Goal: Transaction & Acquisition: Purchase product/service

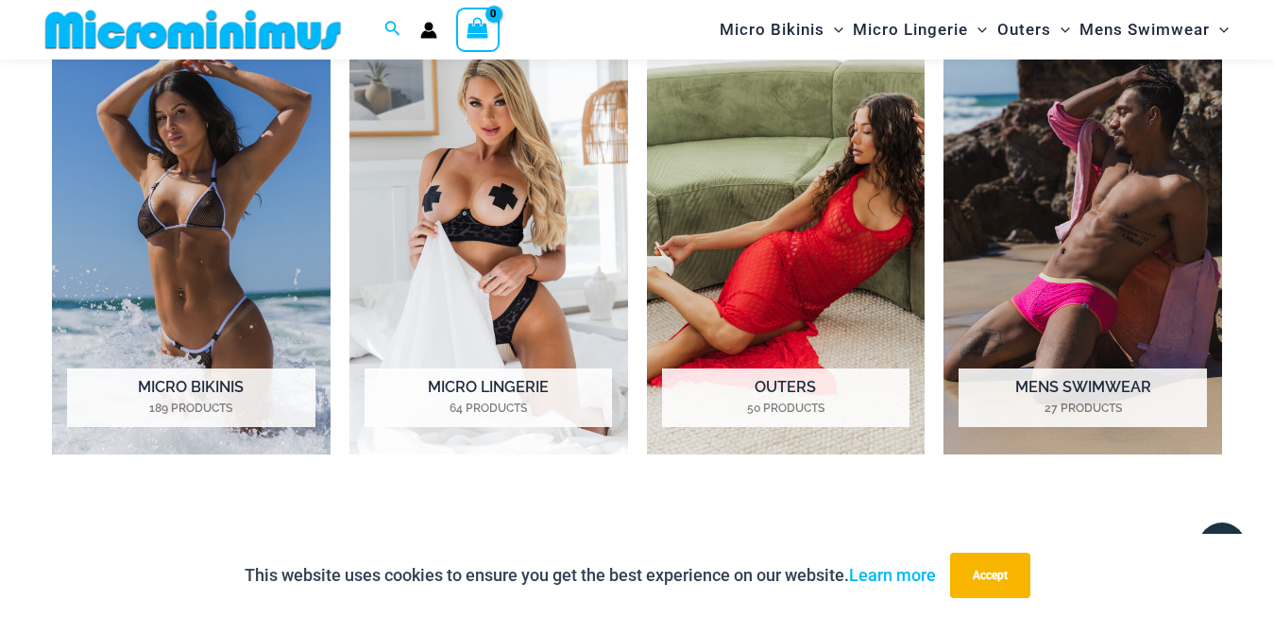
scroll to position [1428, 0]
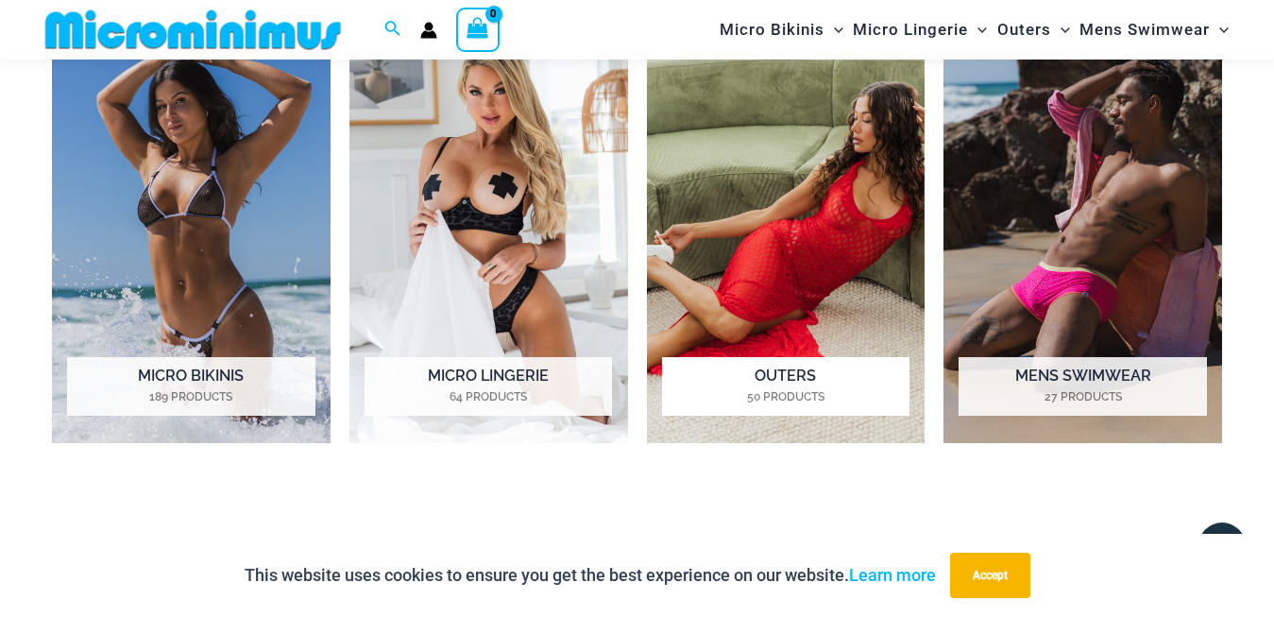
click at [781, 245] on img "Visit product category Outers" at bounding box center [786, 228] width 279 height 432
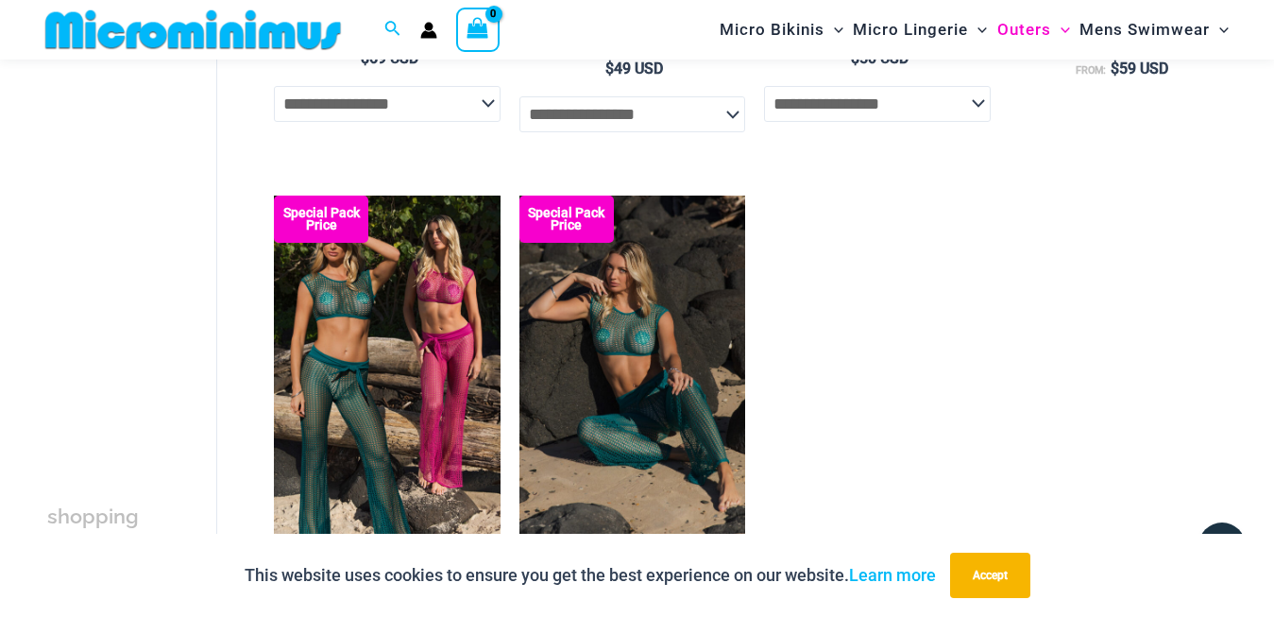
scroll to position [1428, 0]
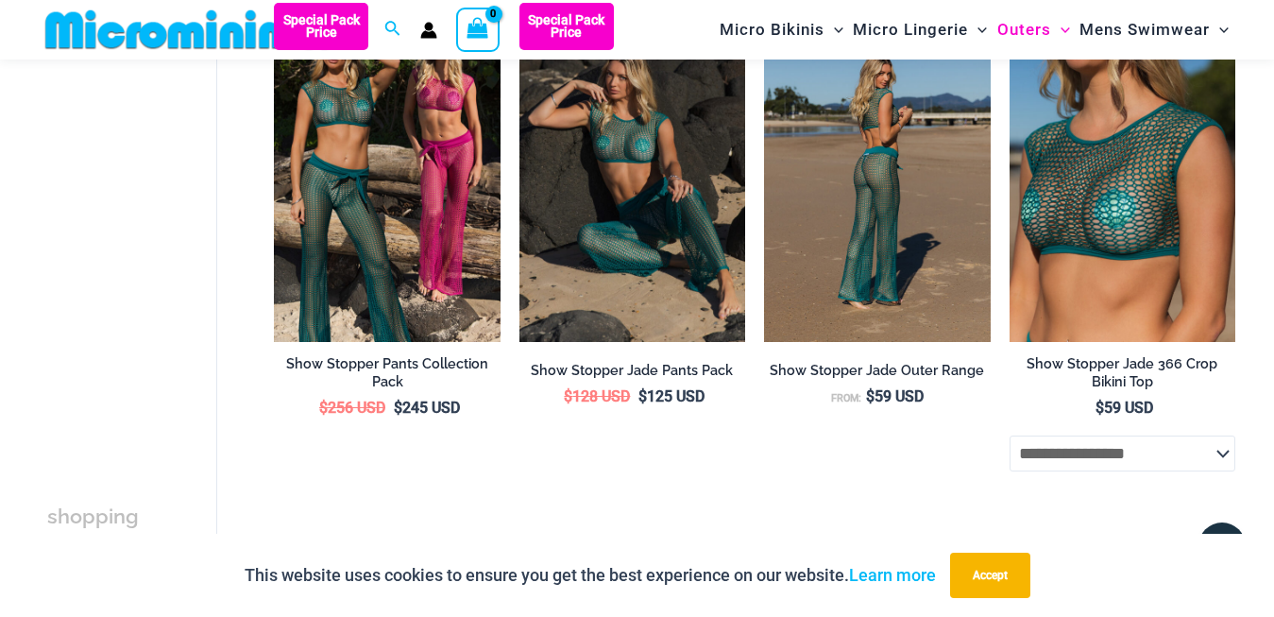
click at [915, 246] on img at bounding box center [877, 172] width 226 height 339
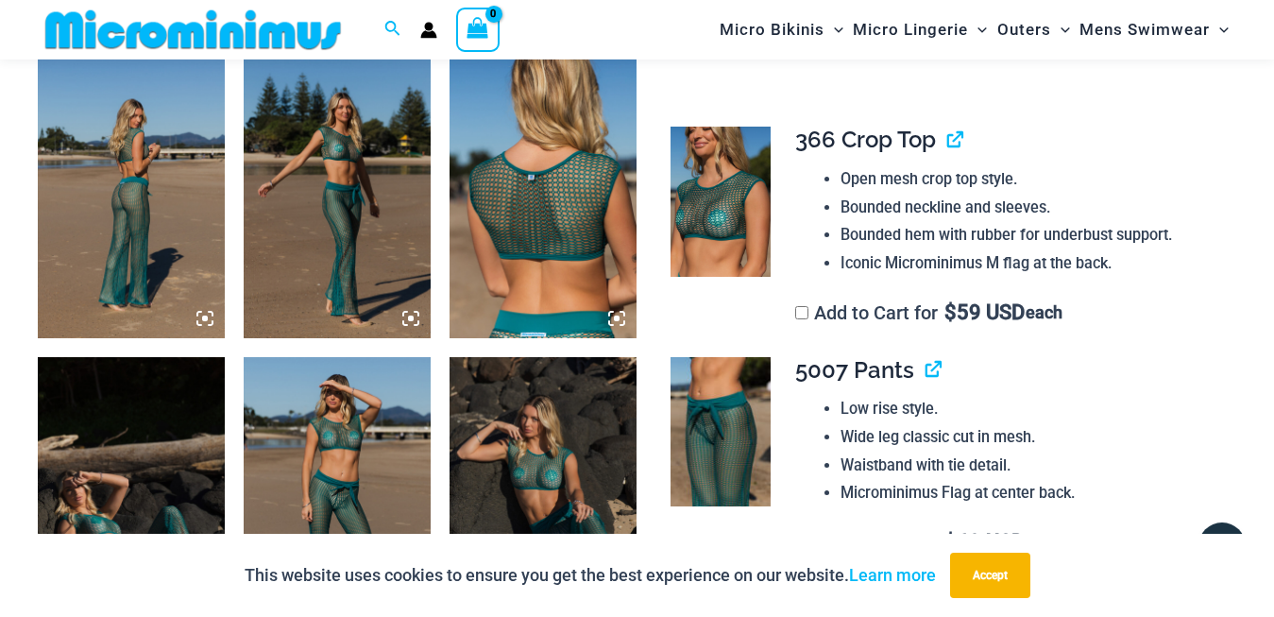
scroll to position [947, 0]
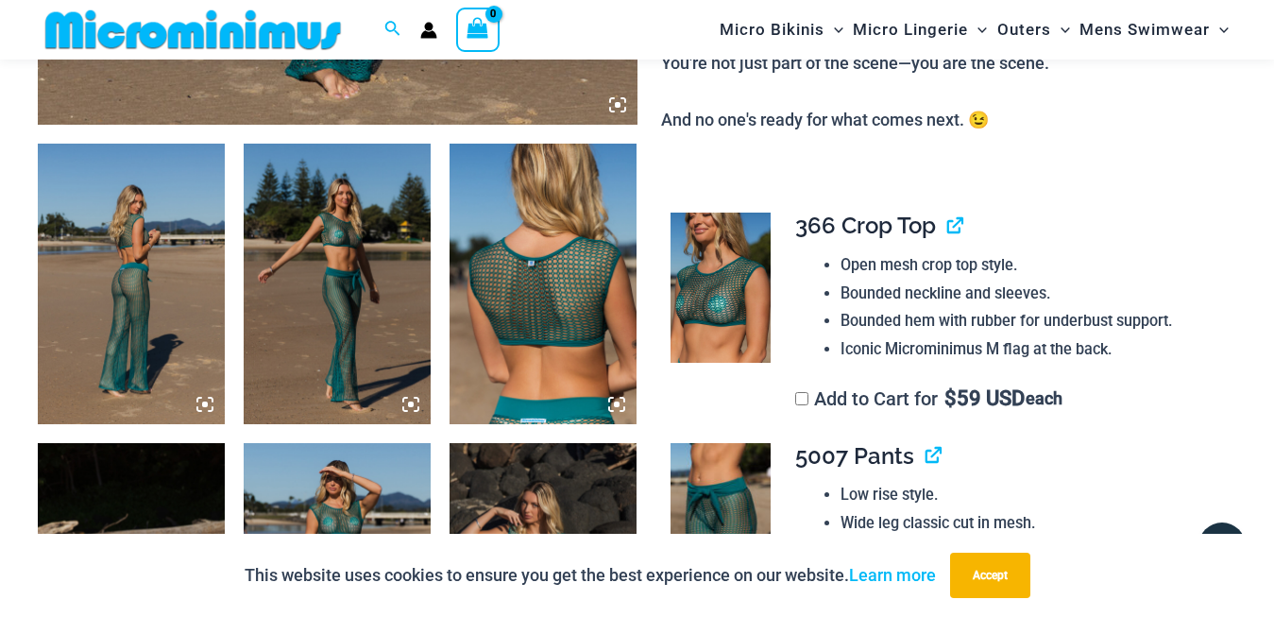
click at [164, 261] on img at bounding box center [131, 284] width 187 height 281
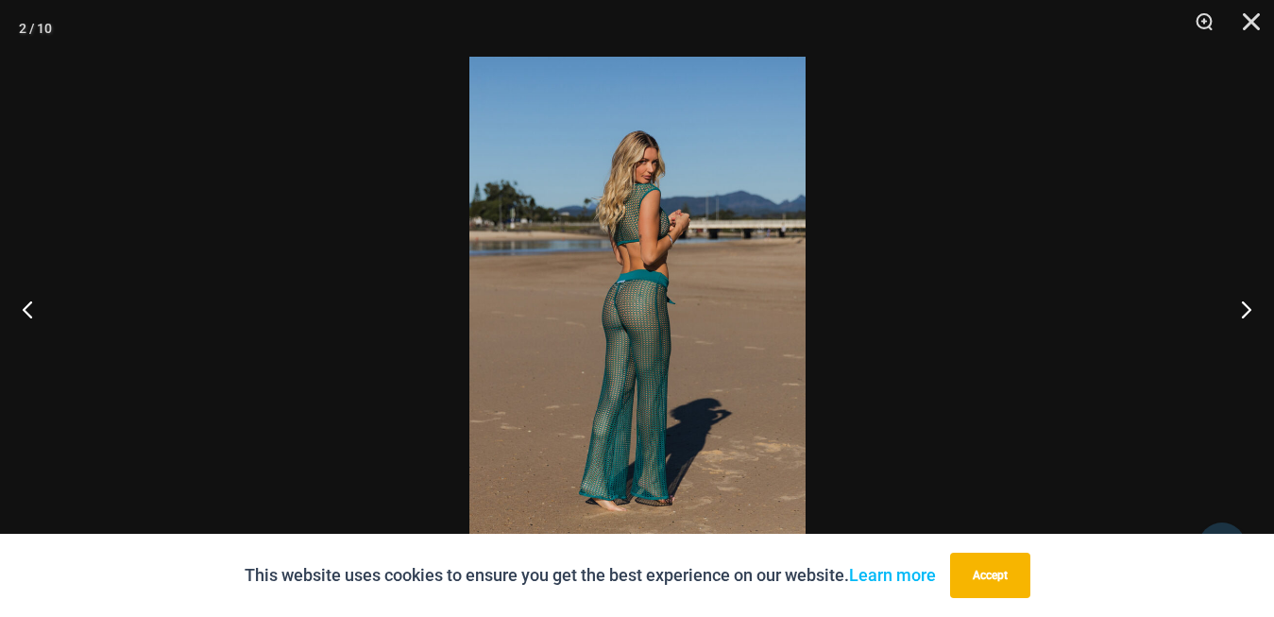
click at [651, 318] on img at bounding box center [637, 308] width 336 height 503
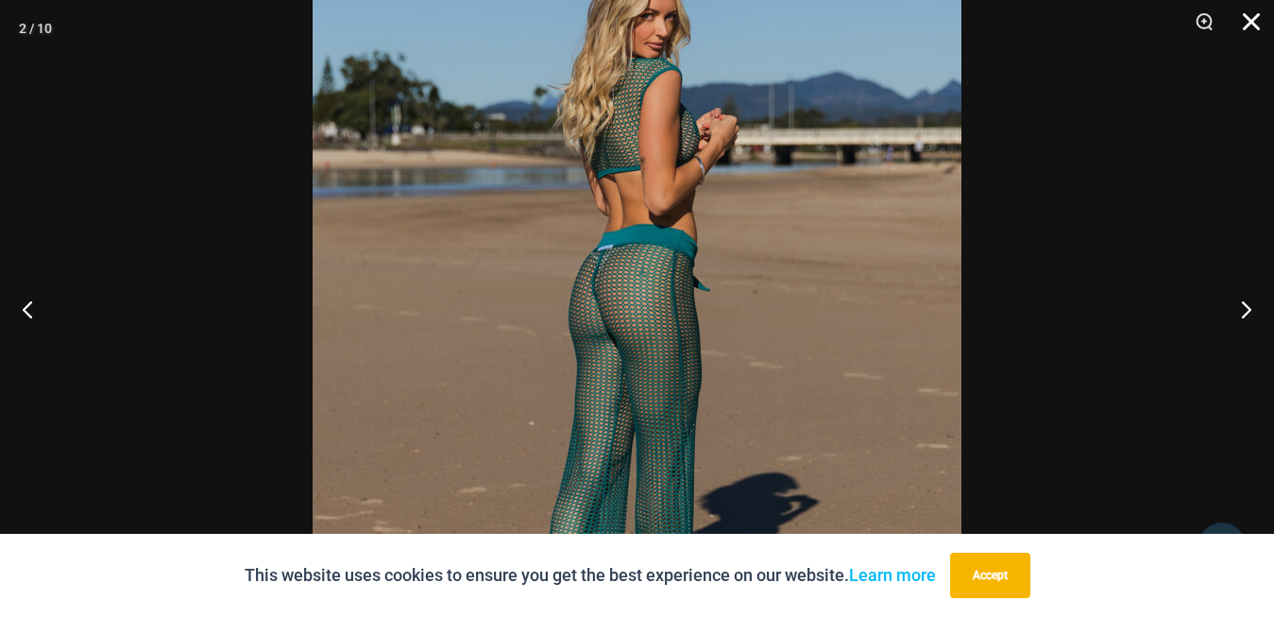
click at [1251, 15] on button "Close" at bounding box center [1244, 28] width 47 height 57
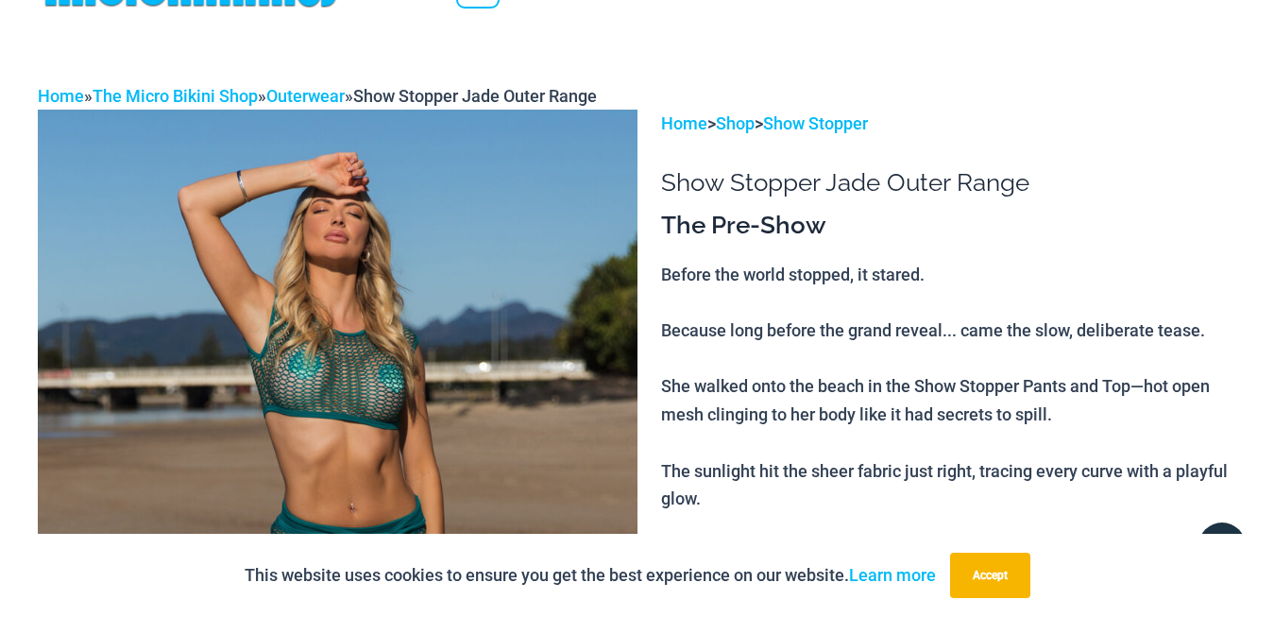
scroll to position [0, 0]
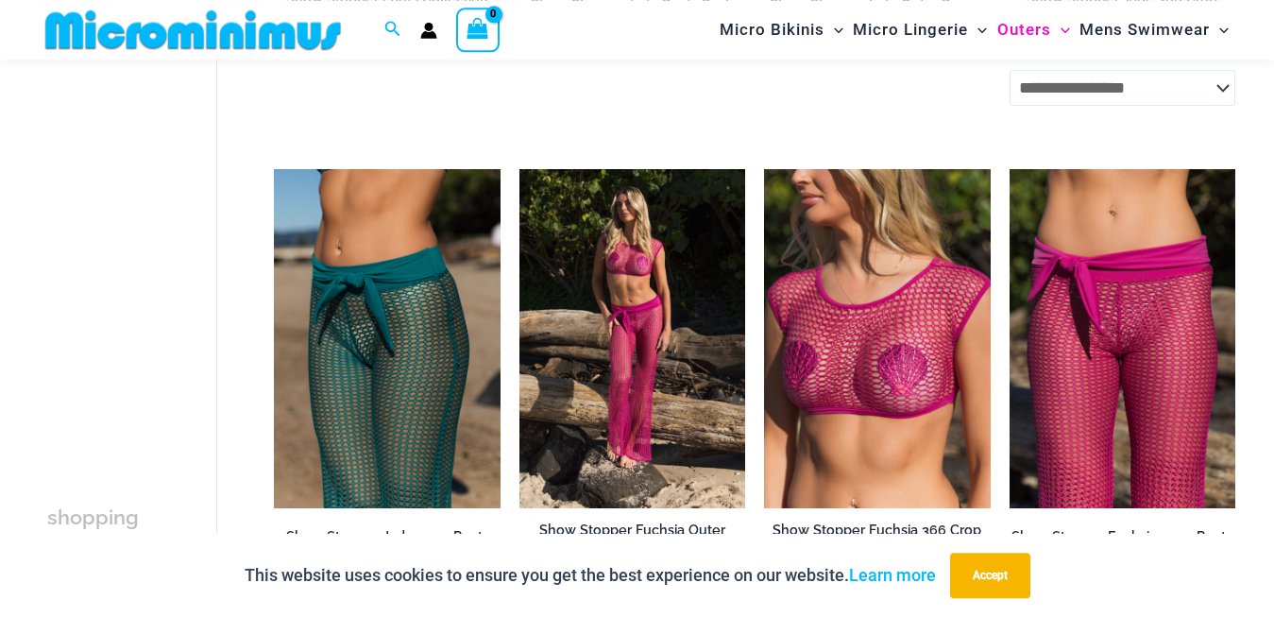
scroll to position [2414, 0]
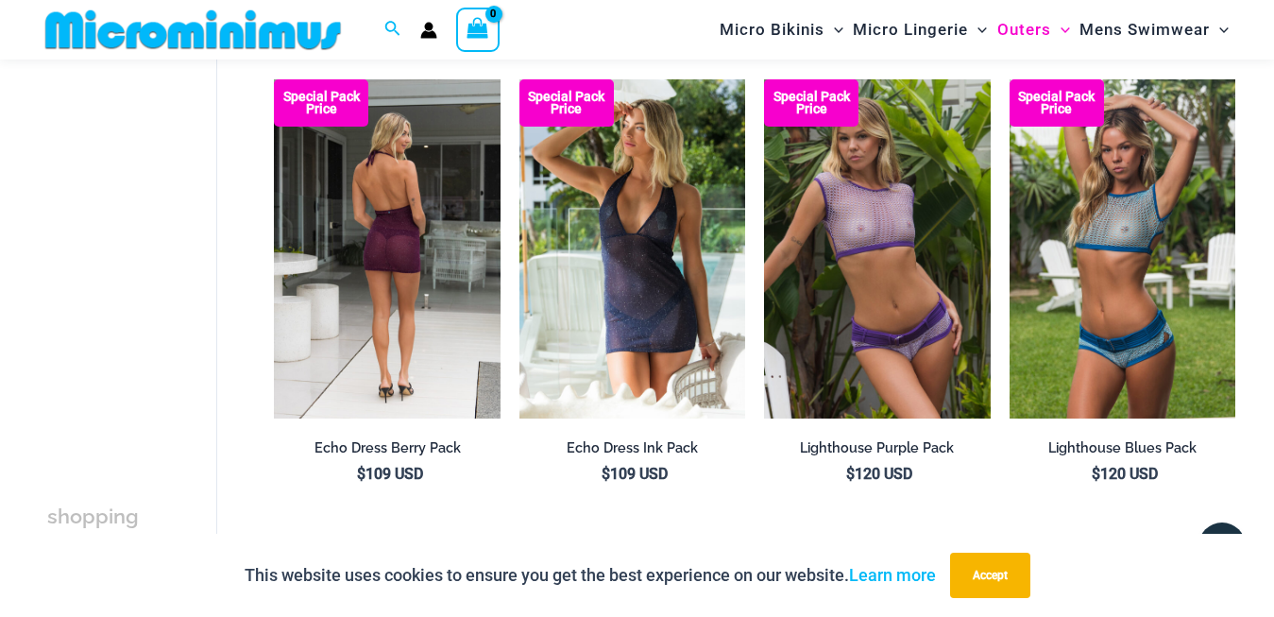
click at [373, 309] on img at bounding box center [387, 248] width 226 height 339
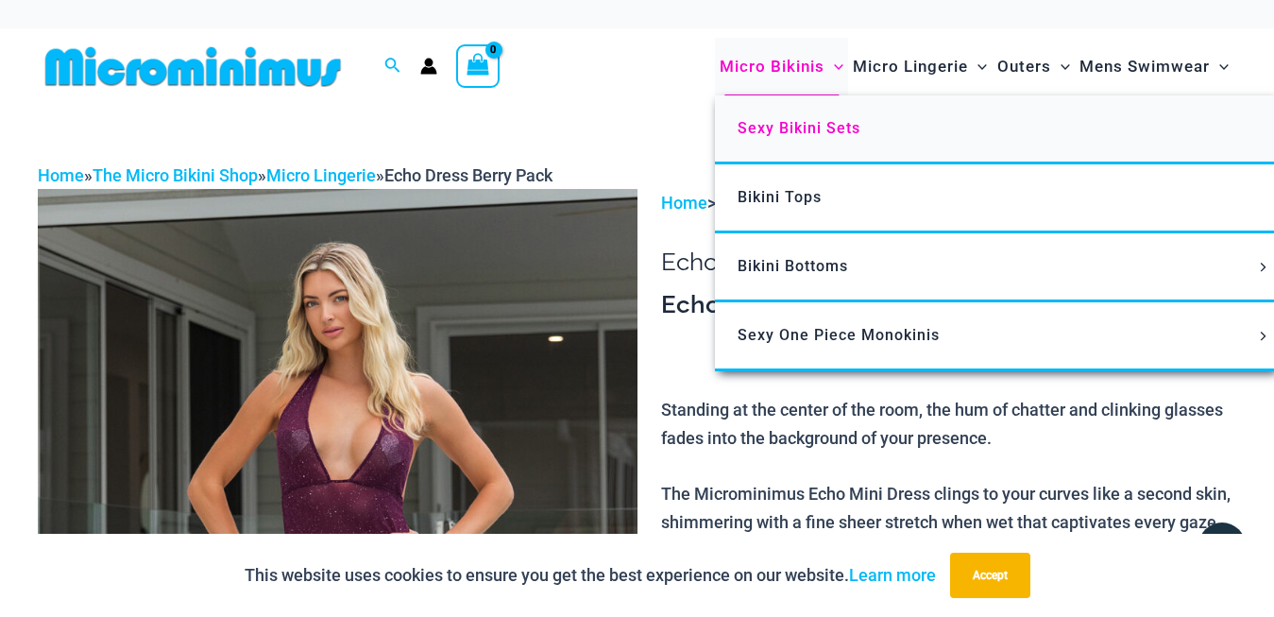
click at [821, 128] on span "Sexy Bikini Sets" at bounding box center [799, 128] width 123 height 18
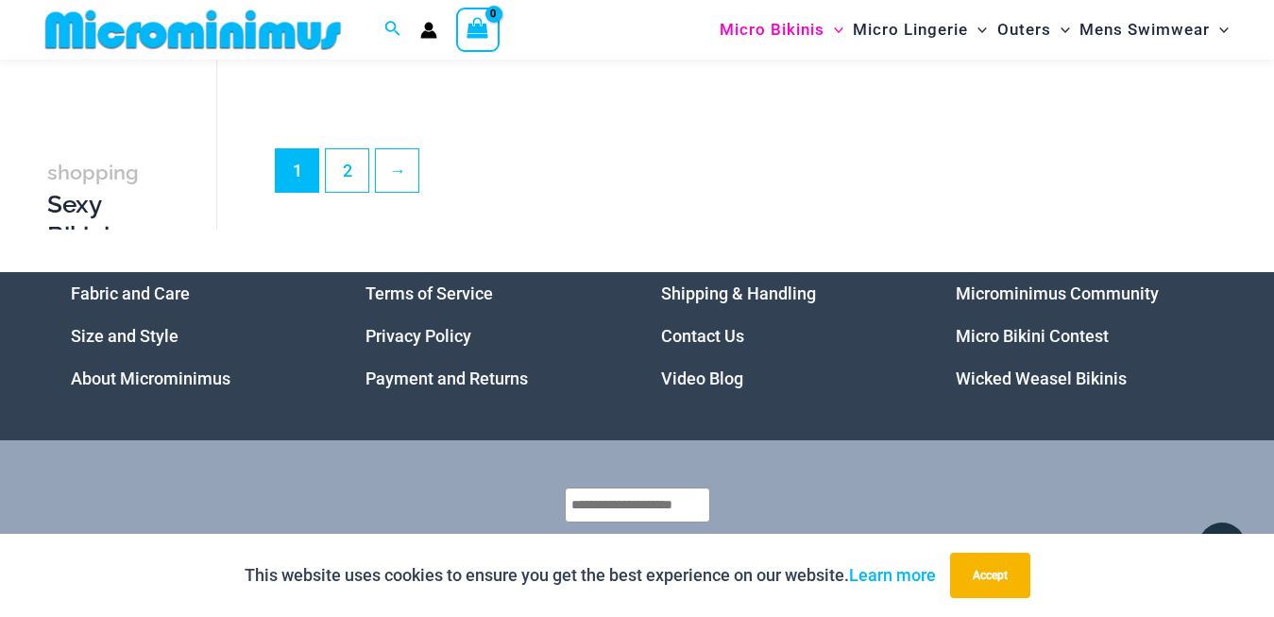
scroll to position [4011, 0]
